Goal: Task Accomplishment & Management: Manage account settings

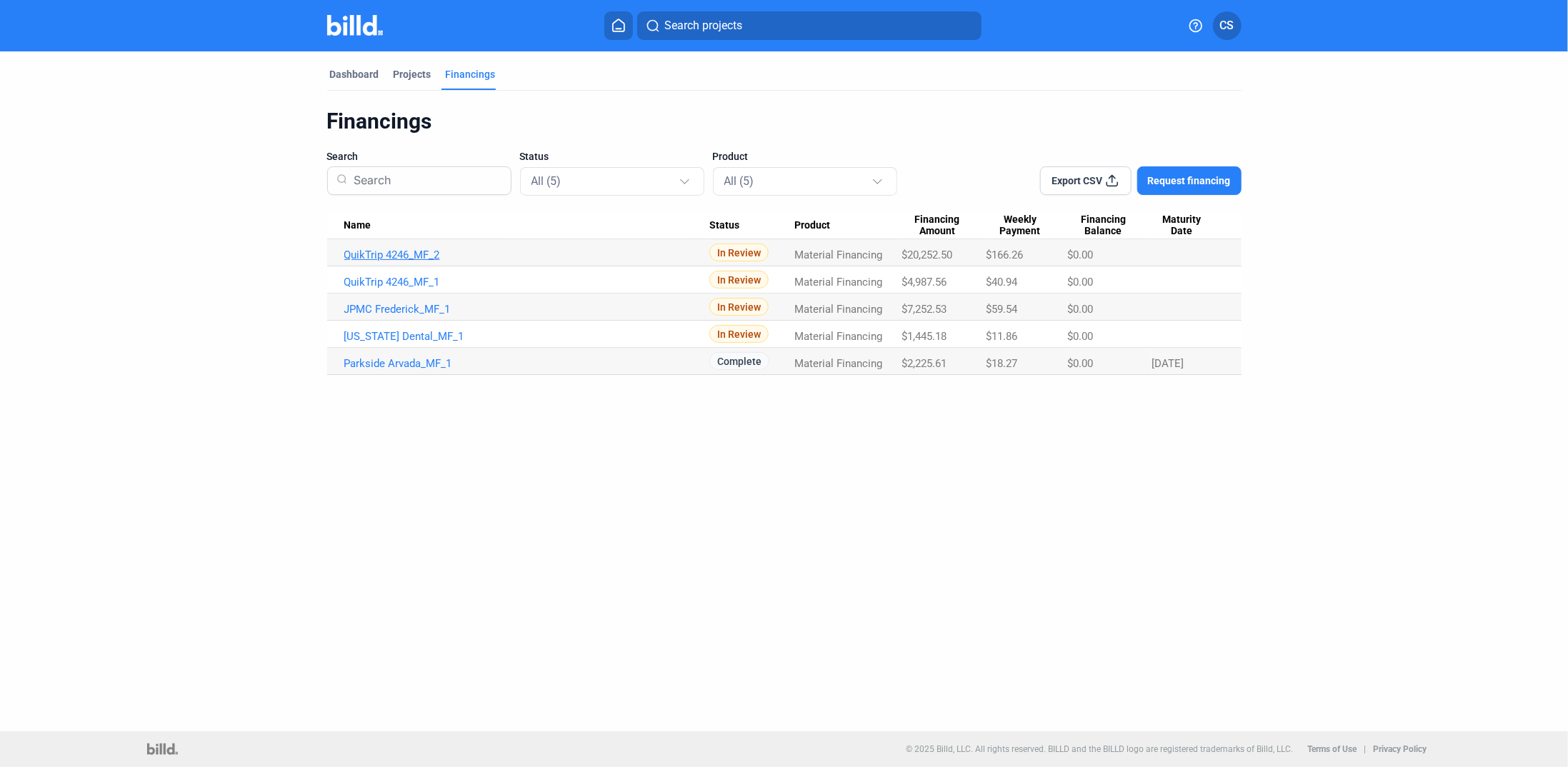
click at [387, 248] on link "QuikTrip 4246_MF_2" at bounding box center [527, 254] width 365 height 13
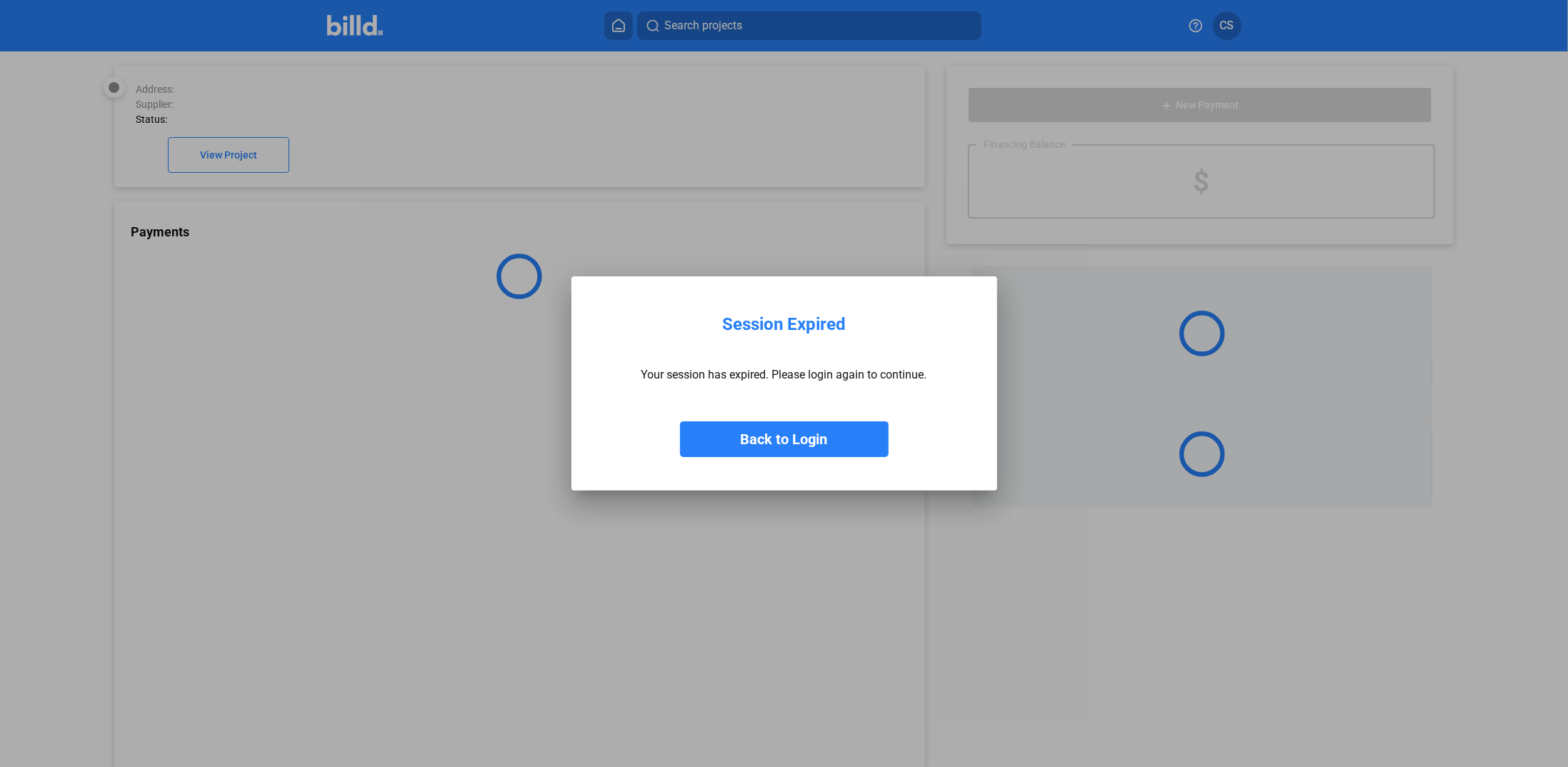
drag, startPoint x: 371, startPoint y: 243, endPoint x: 380, endPoint y: 315, distance: 72.6
click at [380, 315] on body "We value your privacy We use cookies to enhance your browsing experience, serve…" at bounding box center [784, 384] width 1568 height 767
click at [813, 439] on button "Back to Login" at bounding box center [784, 439] width 209 height 35
